Goal: Find specific page/section: Find specific page/section

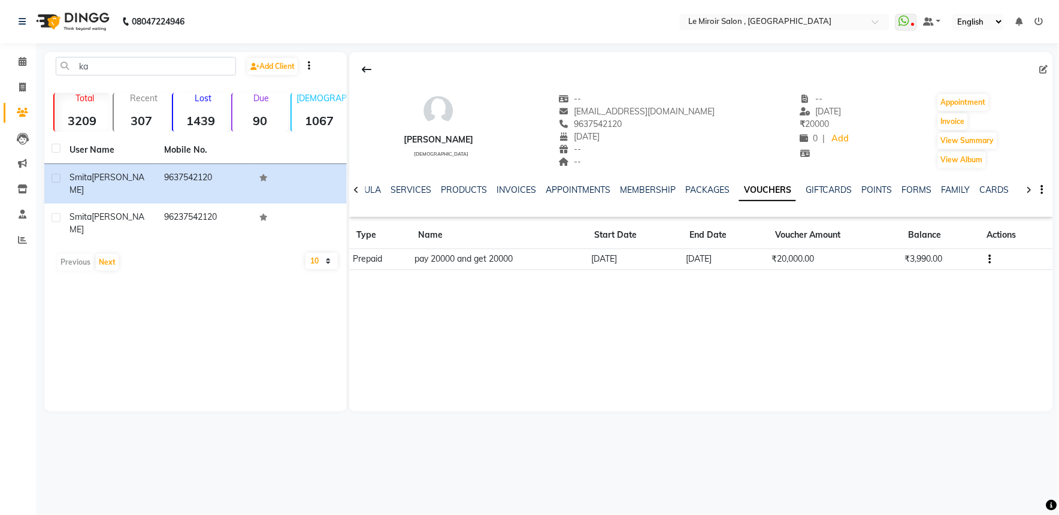
type input "k"
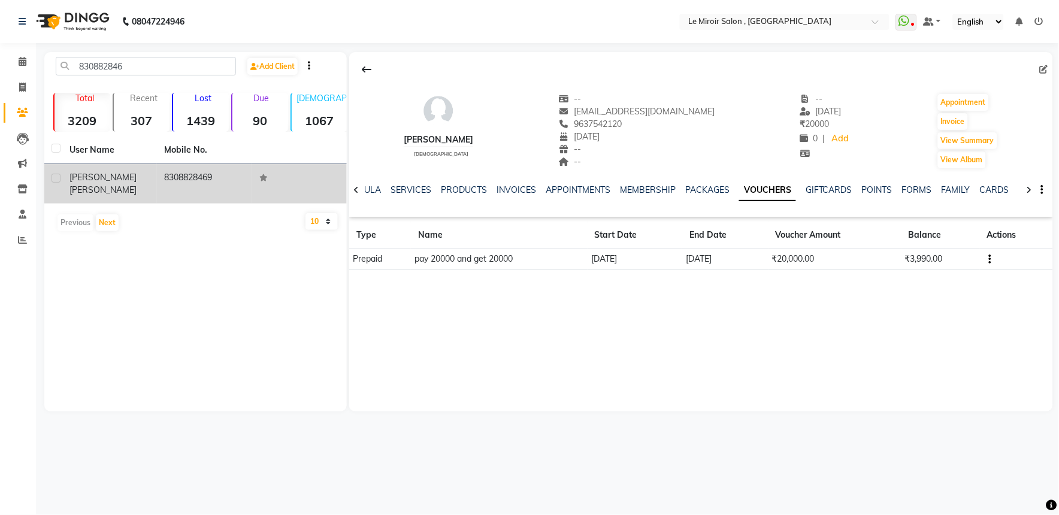
type input "830882846"
click at [168, 172] on td "8308828469" at bounding box center [204, 184] width 95 height 40
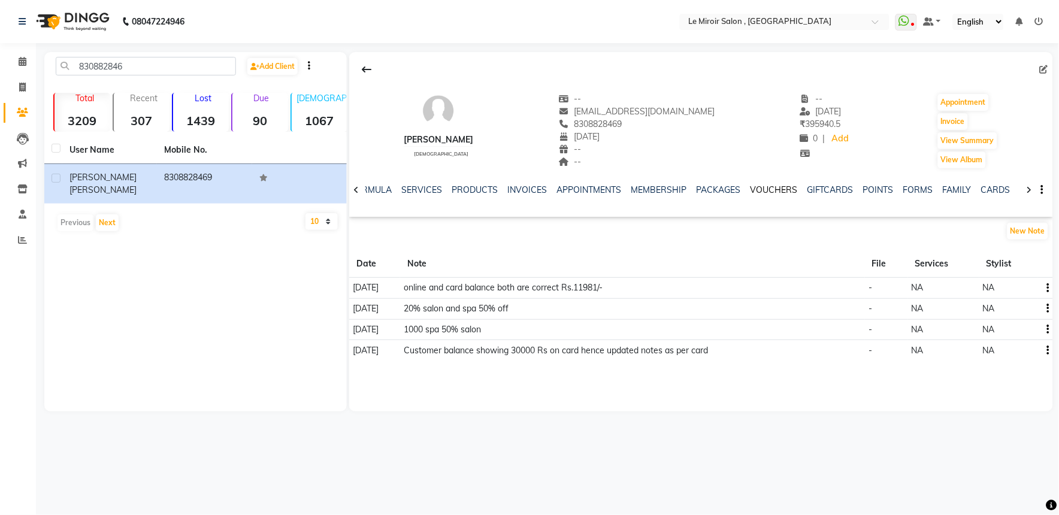
click at [772, 190] on link "VOUCHERS" at bounding box center [773, 189] width 47 height 11
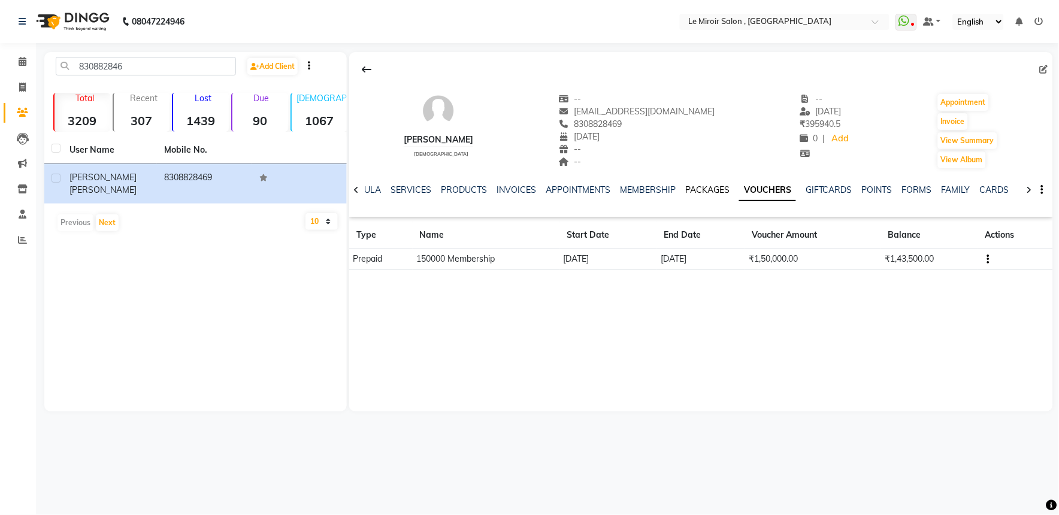
click at [707, 190] on link "PACKAGES" at bounding box center [707, 189] width 44 height 11
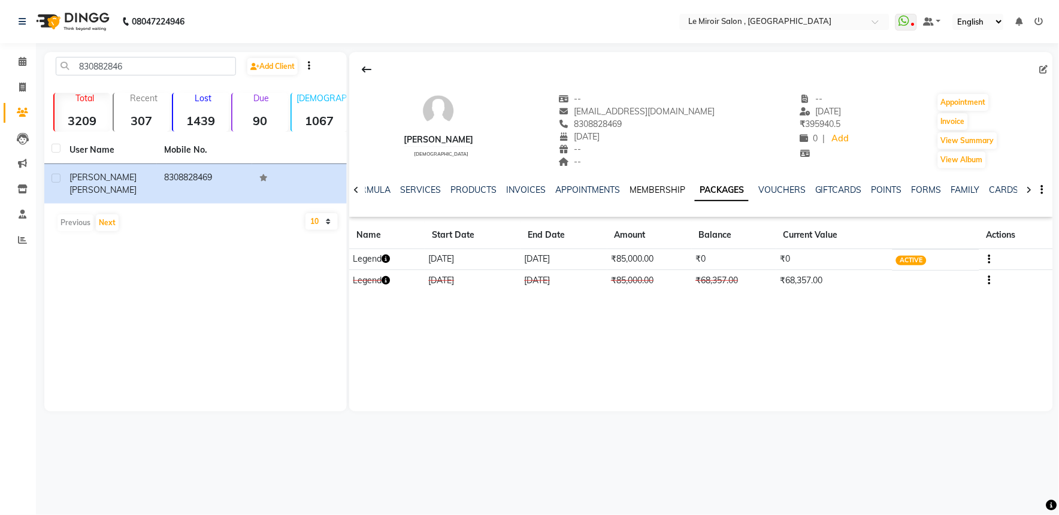
click at [677, 189] on link "MEMBERSHIP" at bounding box center [657, 189] width 56 height 11
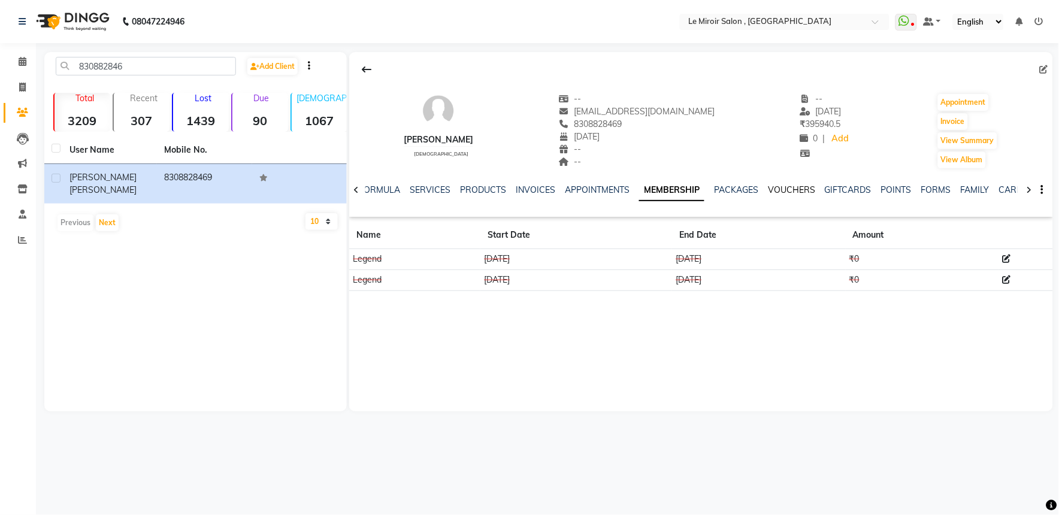
click at [786, 190] on link "VOUCHERS" at bounding box center [791, 189] width 47 height 11
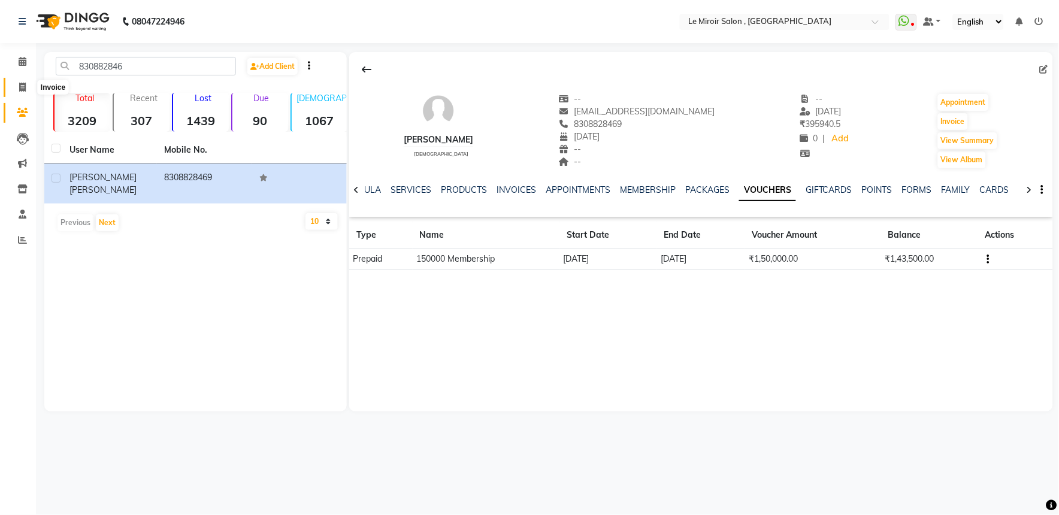
click at [16, 81] on span at bounding box center [22, 88] width 21 height 14
select select "53"
select select "service"
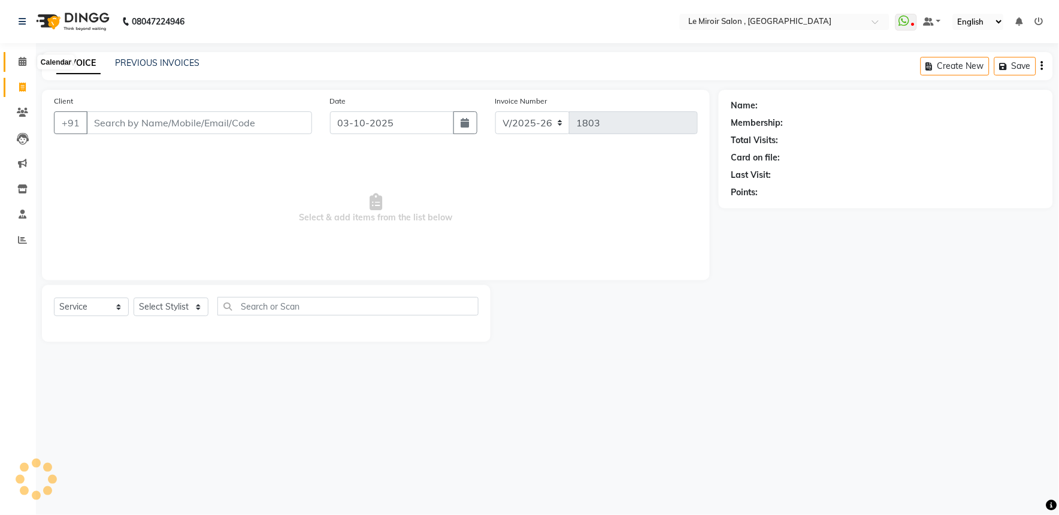
click at [25, 67] on span at bounding box center [22, 62] width 21 height 14
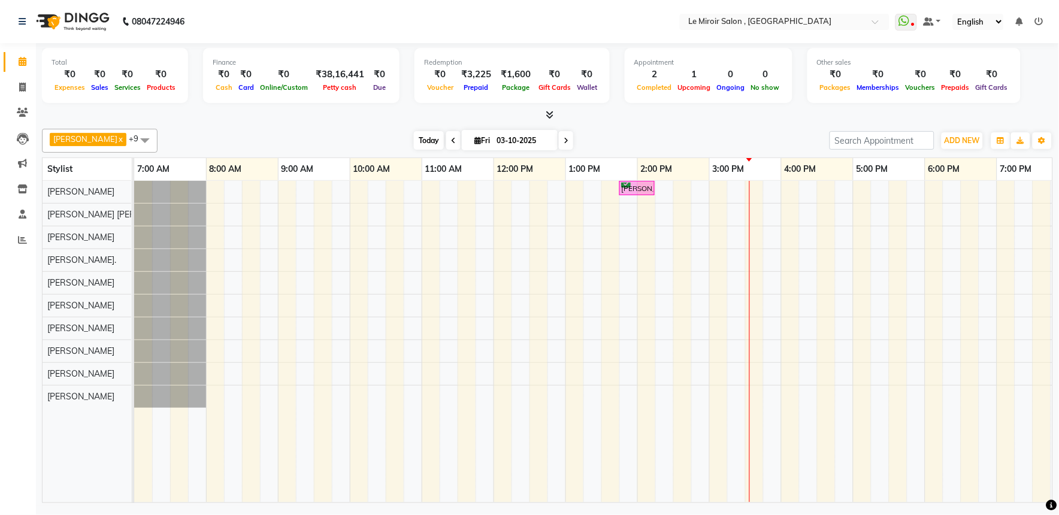
click at [417, 146] on span "Today" at bounding box center [429, 140] width 30 height 19
